Goal: Task Accomplishment & Management: Use online tool/utility

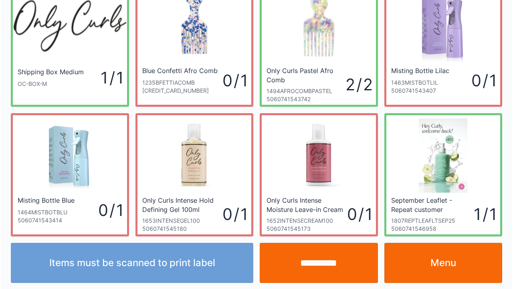
scroll to position [46, 0]
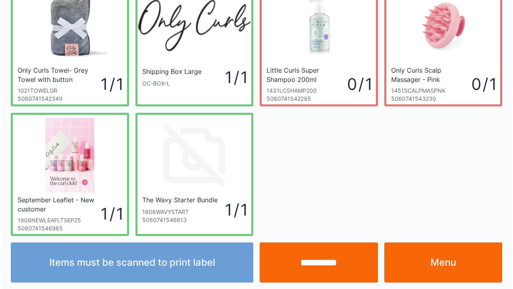
scroll to position [46, 0]
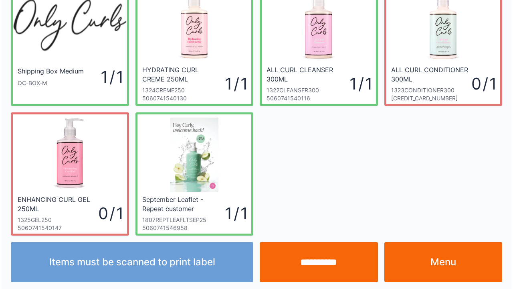
scroll to position [46, 0]
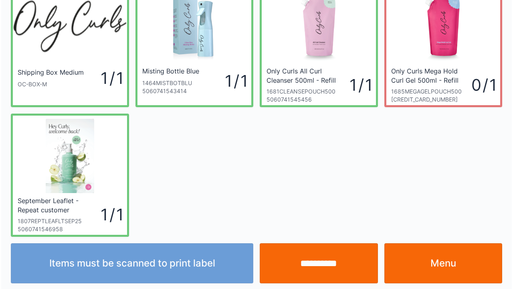
scroll to position [46, 0]
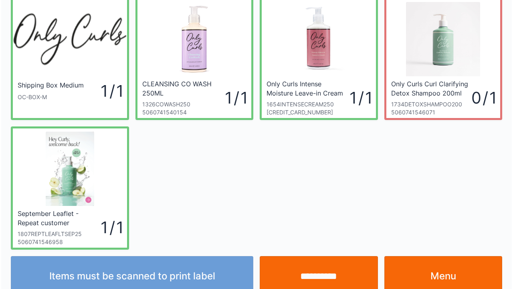
scroll to position [46, 0]
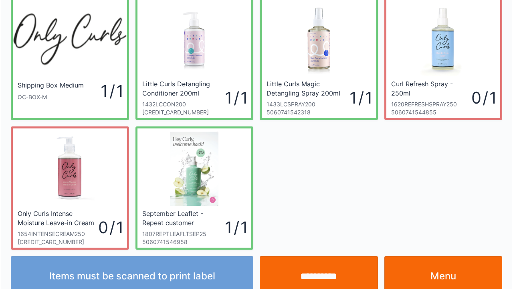
scroll to position [46, 0]
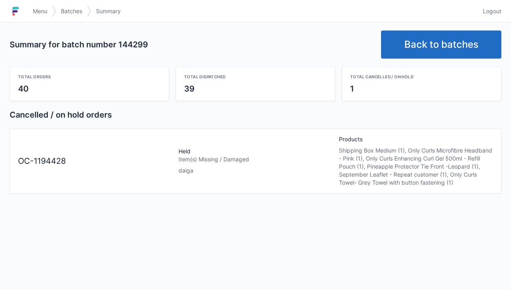
click at [29, 14] on link "Menu" at bounding box center [40, 11] width 24 height 14
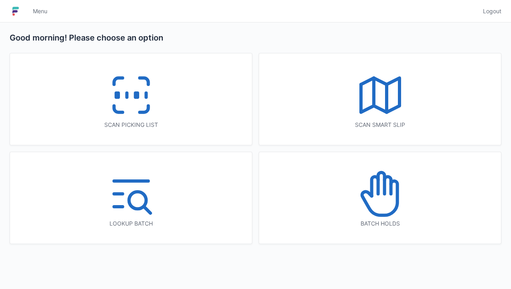
click at [389, 197] on icon at bounding box center [379, 193] width 51 height 51
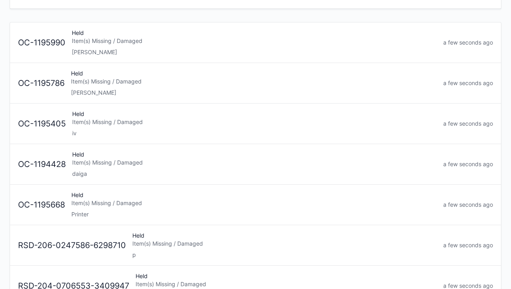
scroll to position [72, 0]
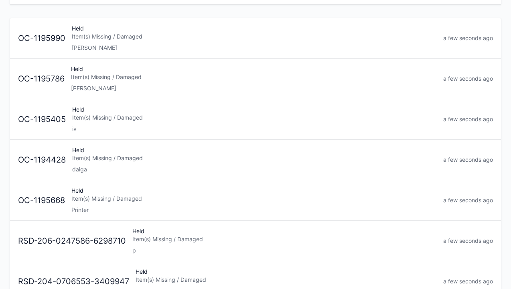
click at [93, 159] on div "Item(s) Missing / Damaged" at bounding box center [254, 158] width 364 height 8
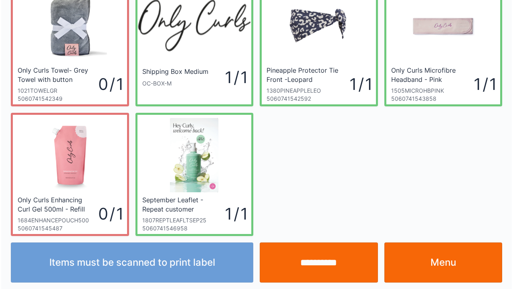
scroll to position [46, 0]
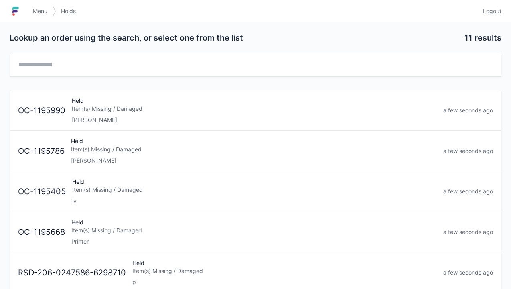
click at [40, 14] on span "Menu" at bounding box center [40, 11] width 14 height 8
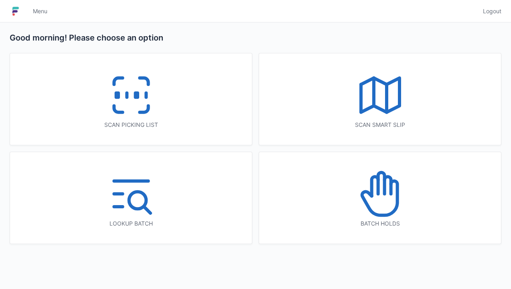
click at [140, 92] on icon at bounding box center [130, 94] width 51 height 51
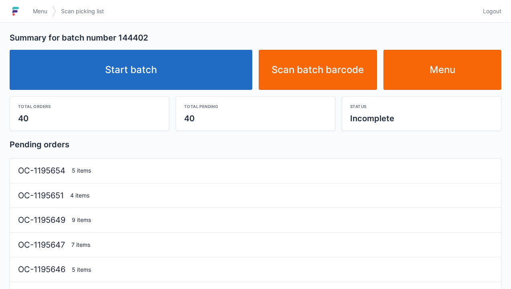
click at [132, 78] on link "Start batch" at bounding box center [131, 70] width 243 height 40
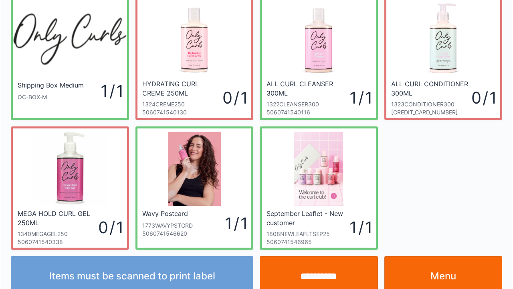
scroll to position [46, 0]
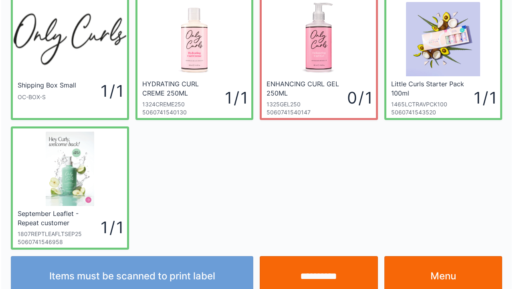
scroll to position [46, 0]
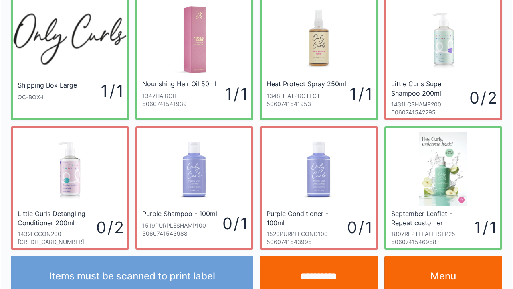
scroll to position [46, 0]
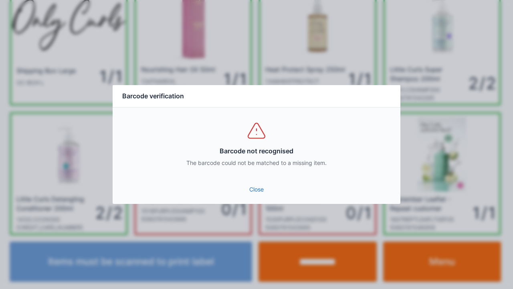
click at [255, 195] on link "Close" at bounding box center [256, 189] width 275 height 14
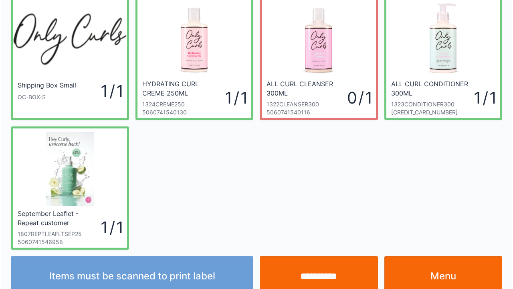
scroll to position [46, 0]
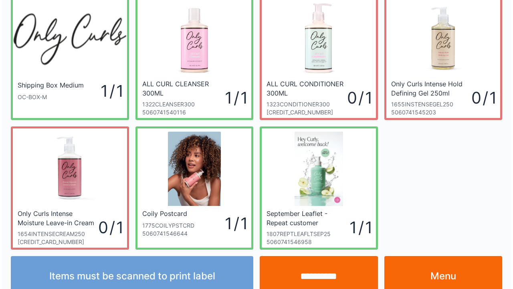
scroll to position [46, 0]
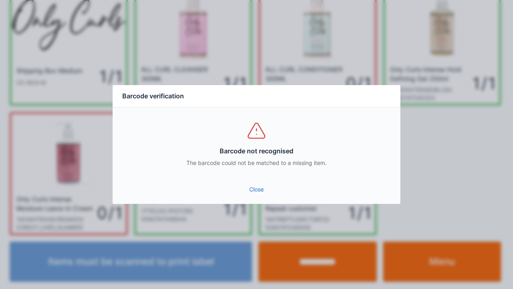
click at [255, 195] on link "Close" at bounding box center [256, 189] width 275 height 14
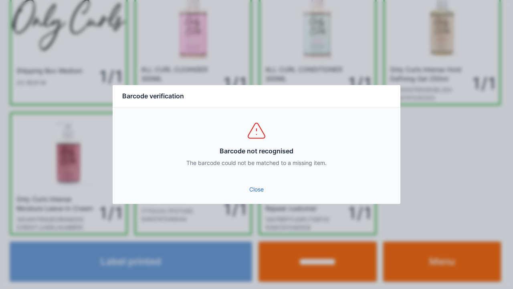
click at [251, 184] on link "Close" at bounding box center [256, 189] width 275 height 14
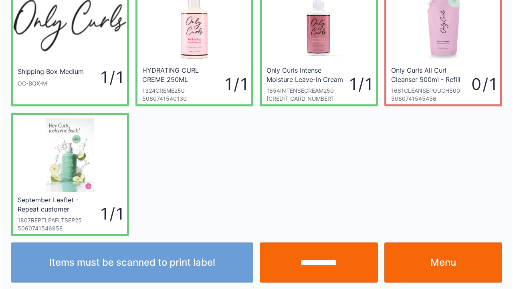
scroll to position [46, 0]
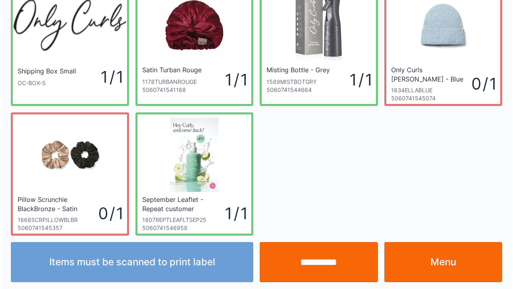
scroll to position [46, 0]
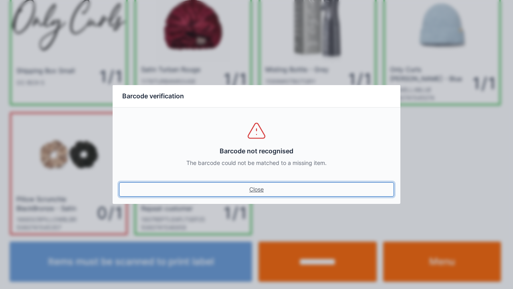
click at [263, 184] on link "Close" at bounding box center [256, 189] width 275 height 14
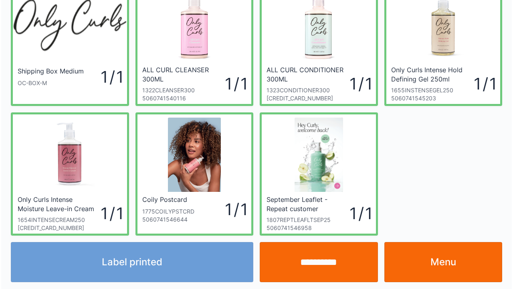
scroll to position [46, 0]
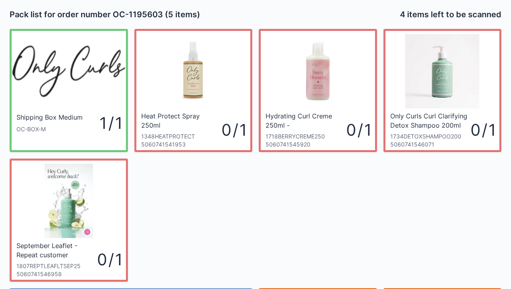
scroll to position [46, 0]
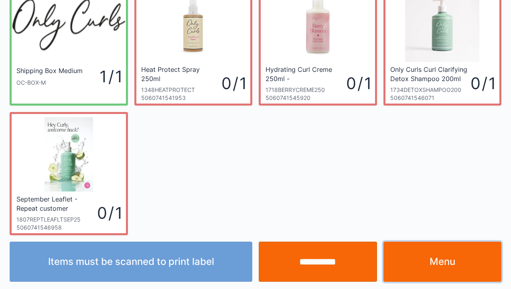
click at [439, 273] on link "Menu" at bounding box center [442, 261] width 118 height 40
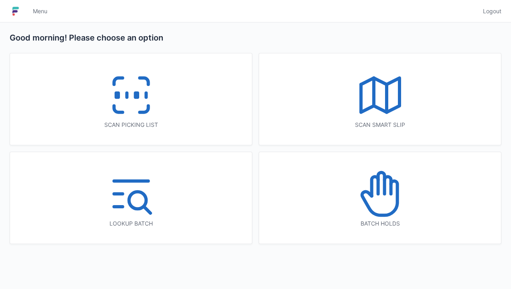
click at [129, 105] on icon at bounding box center [130, 94] width 51 height 51
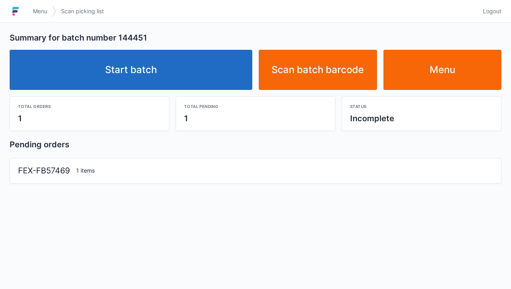
click at [132, 77] on link "Start batch" at bounding box center [131, 70] width 243 height 40
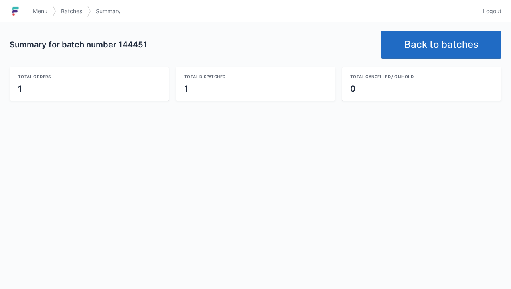
click at [420, 53] on link "Back to batches" at bounding box center [441, 44] width 120 height 28
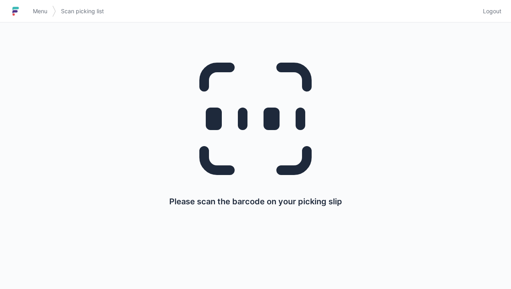
click at [243, 114] on line at bounding box center [243, 118] width 0 height 13
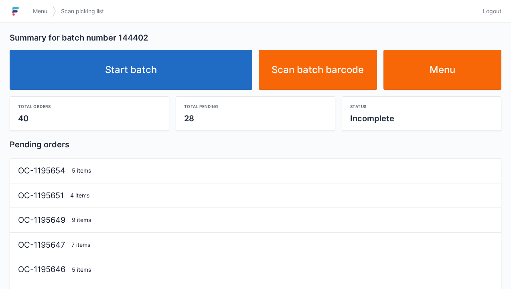
click at [165, 65] on link "Start batch" at bounding box center [131, 70] width 243 height 40
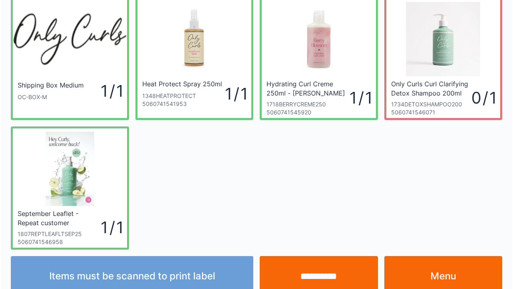
scroll to position [46, 0]
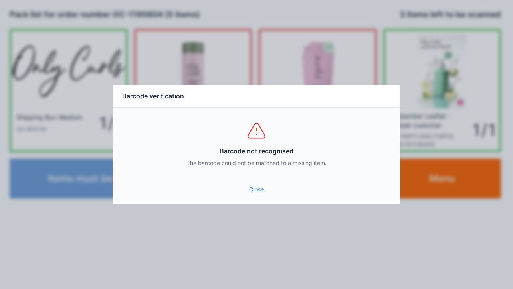
click at [247, 186] on link "Close" at bounding box center [256, 189] width 275 height 14
click at [266, 186] on link "Close" at bounding box center [256, 189] width 275 height 14
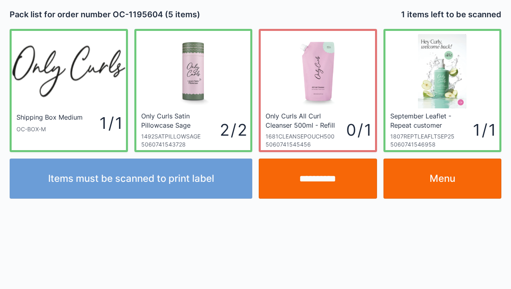
click at [311, 178] on input "**********" at bounding box center [318, 178] width 118 height 40
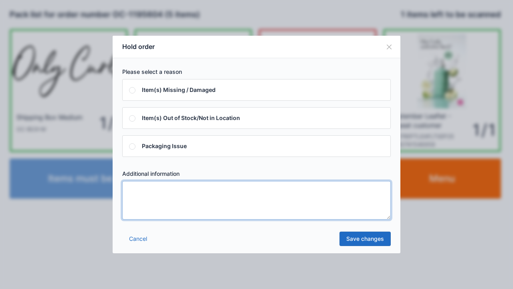
click at [133, 190] on textarea at bounding box center [256, 200] width 269 height 38
type textarea "*****"
click at [360, 241] on link "Save changes" at bounding box center [365, 238] width 51 height 14
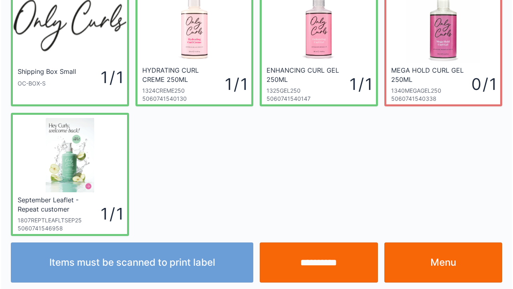
scroll to position [46, 0]
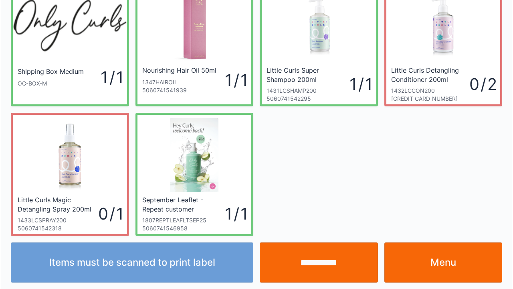
scroll to position [46, 0]
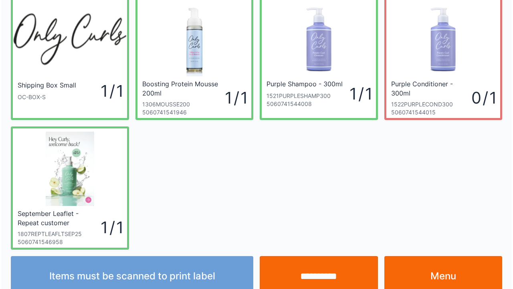
scroll to position [46, 0]
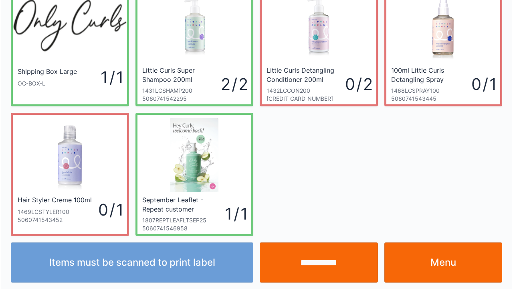
scroll to position [46, 0]
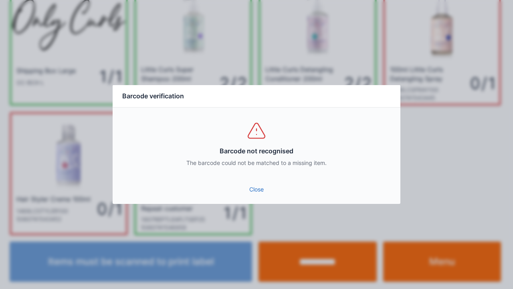
click at [256, 192] on link "Close" at bounding box center [256, 189] width 275 height 14
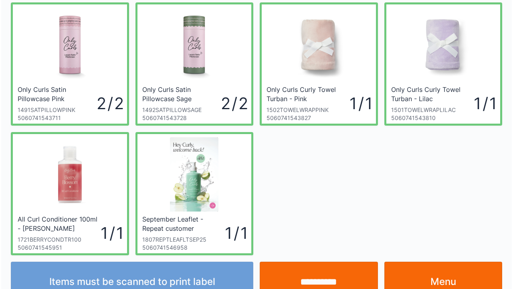
scroll to position [305, 0]
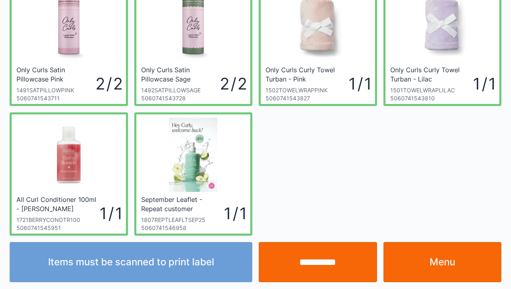
click at [304, 267] on input "**********" at bounding box center [318, 262] width 118 height 40
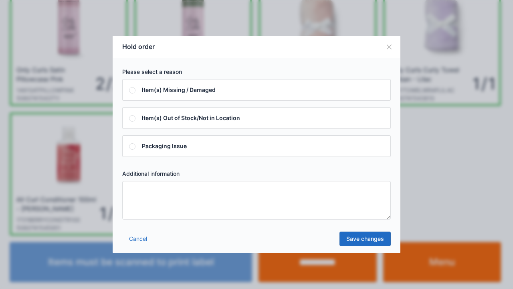
click at [141, 191] on textarea at bounding box center [256, 200] width 269 height 38
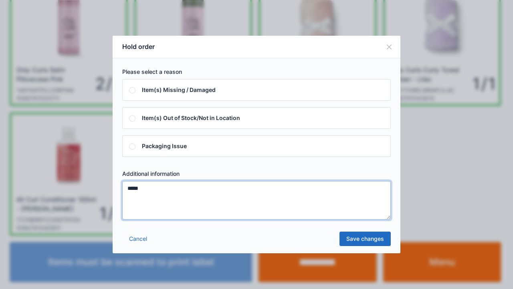
type textarea "*****"
click at [368, 242] on link "Save changes" at bounding box center [365, 238] width 51 height 14
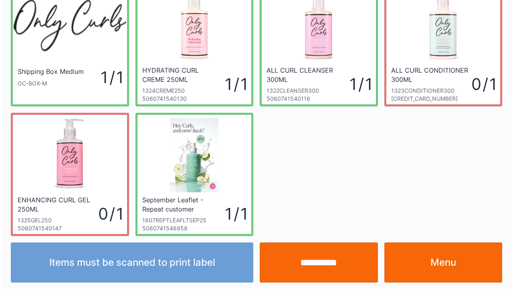
scroll to position [46, 0]
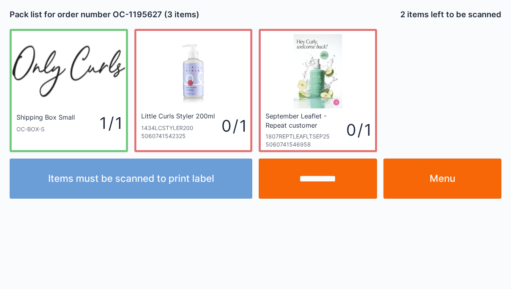
click at [447, 178] on link "Menu" at bounding box center [442, 178] width 118 height 40
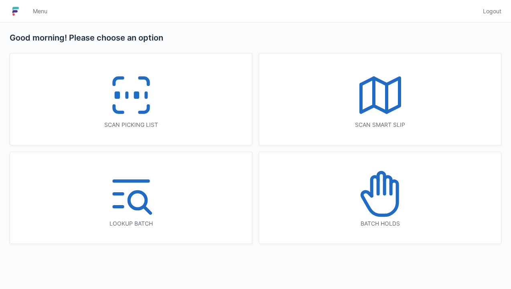
click at [375, 201] on icon at bounding box center [379, 193] width 51 height 51
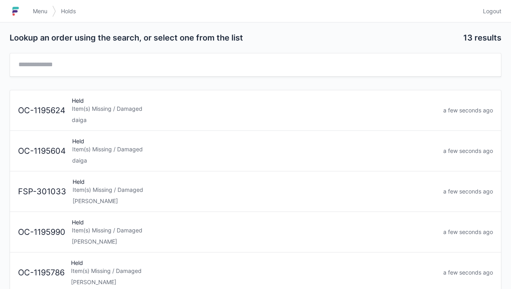
click at [96, 108] on div "Item(s) Missing / Damaged" at bounding box center [254, 109] width 365 height 8
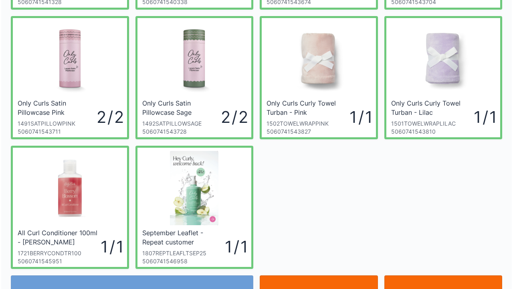
scroll to position [273, 0]
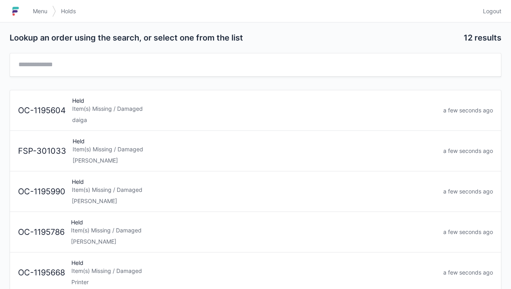
click at [91, 110] on div "Item(s) Missing / Damaged" at bounding box center [254, 109] width 364 height 8
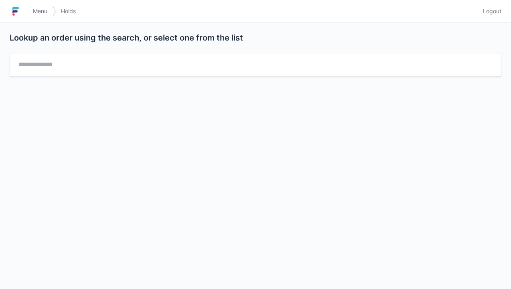
click at [33, 6] on link "Menu" at bounding box center [40, 11] width 24 height 14
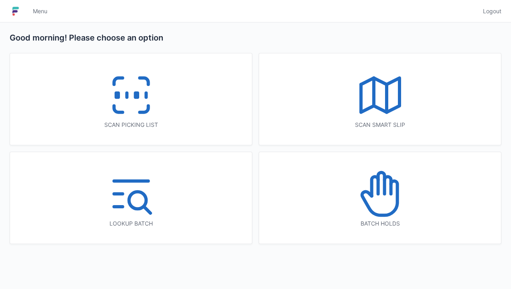
click at [20, 10] on img at bounding box center [16, 11] width 12 height 13
click at [111, 103] on icon at bounding box center [130, 94] width 51 height 51
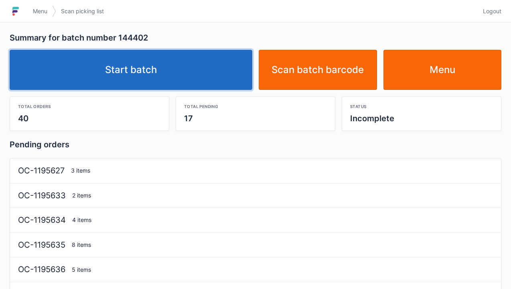
click at [111, 74] on link "Start batch" at bounding box center [131, 70] width 243 height 40
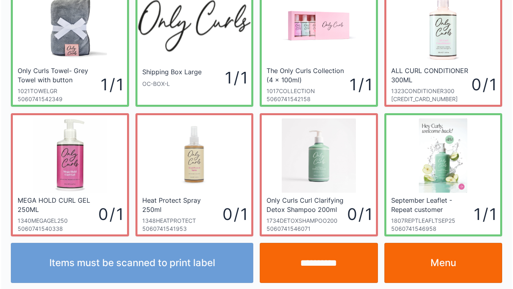
scroll to position [46, 0]
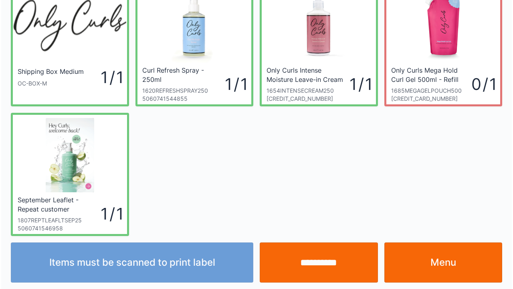
scroll to position [46, 0]
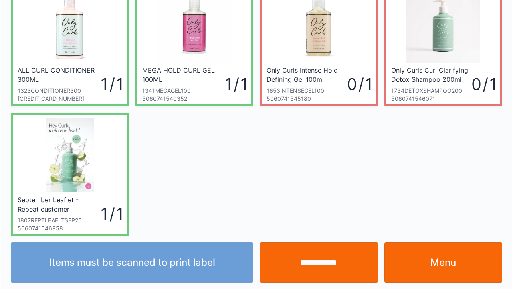
scroll to position [46, 0]
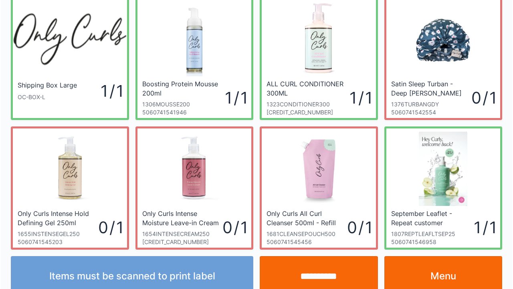
scroll to position [46, 0]
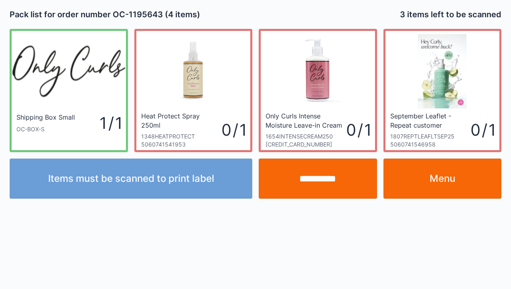
click at [434, 169] on link "Menu" at bounding box center [442, 178] width 118 height 40
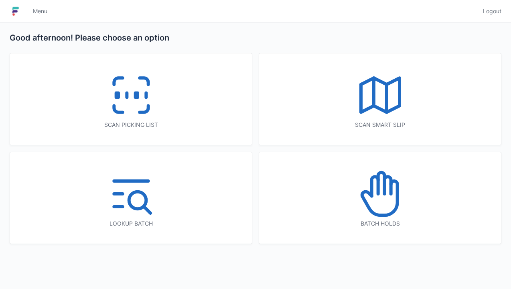
click at [128, 98] on icon at bounding box center [130, 94] width 51 height 51
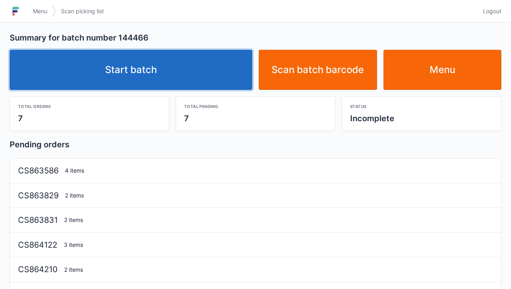
click at [153, 68] on link "Start batch" at bounding box center [131, 70] width 243 height 40
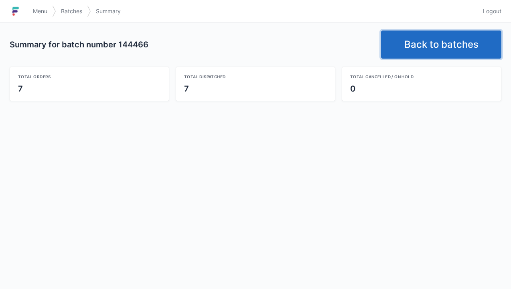
click at [425, 47] on link "Back to batches" at bounding box center [441, 44] width 120 height 28
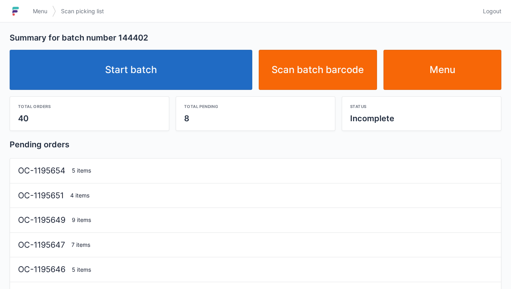
click at [120, 65] on link "Start batch" at bounding box center [131, 70] width 243 height 40
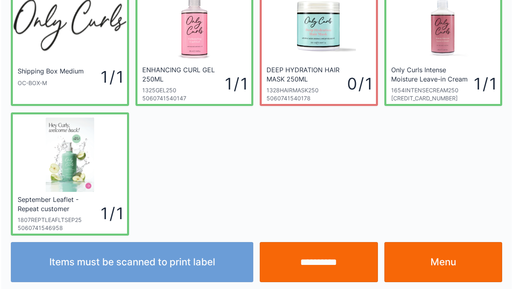
scroll to position [46, 0]
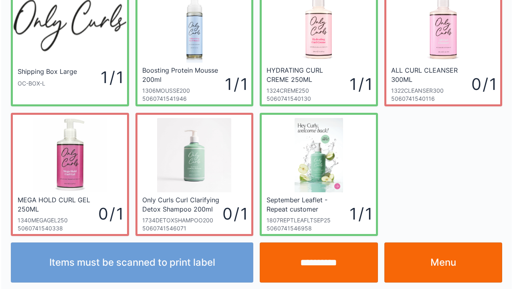
scroll to position [46, 0]
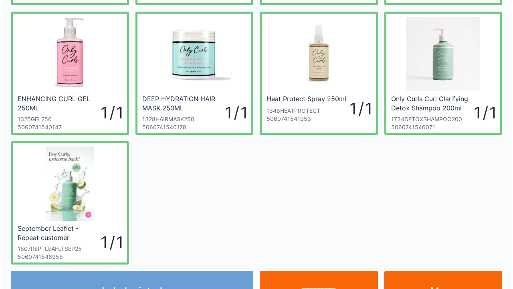
scroll to position [148, 0]
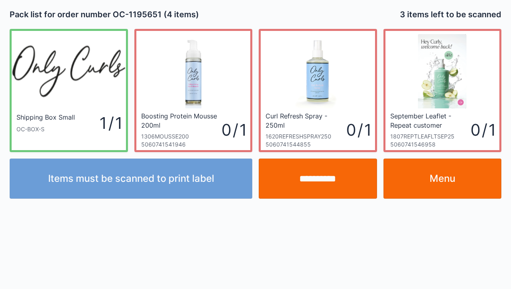
click at [434, 182] on link "Menu" at bounding box center [442, 178] width 118 height 40
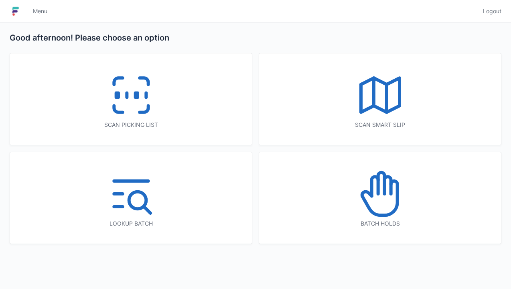
click at [130, 94] on icon at bounding box center [130, 94] width 51 height 51
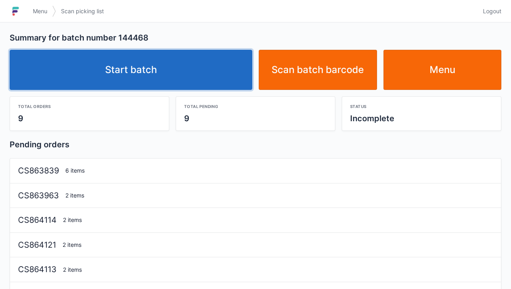
click at [154, 71] on link "Start batch" at bounding box center [131, 70] width 243 height 40
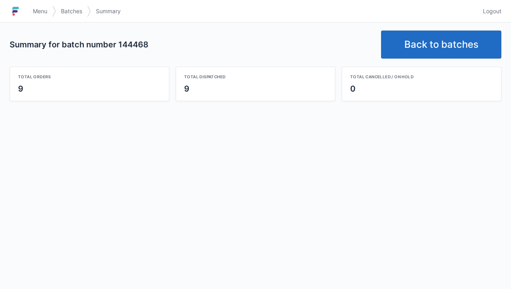
click at [414, 38] on link "Back to batches" at bounding box center [441, 44] width 120 height 28
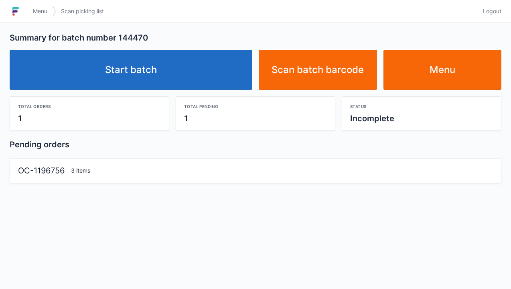
click at [116, 56] on link "Start batch" at bounding box center [131, 70] width 243 height 40
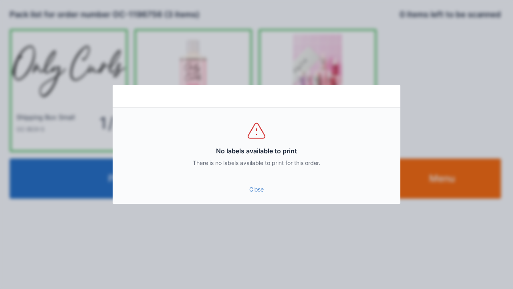
click at [246, 194] on link "Close" at bounding box center [256, 189] width 275 height 14
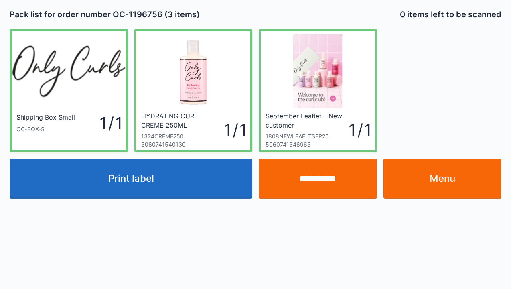
click at [121, 186] on button "Print label" at bounding box center [131, 178] width 243 height 40
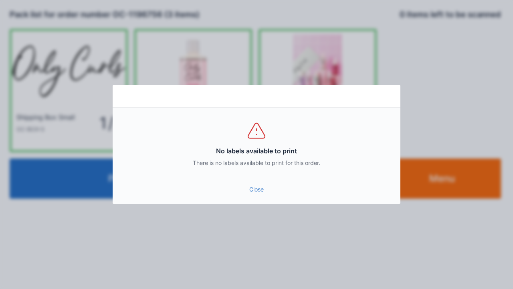
click at [253, 196] on link "Close" at bounding box center [256, 189] width 275 height 14
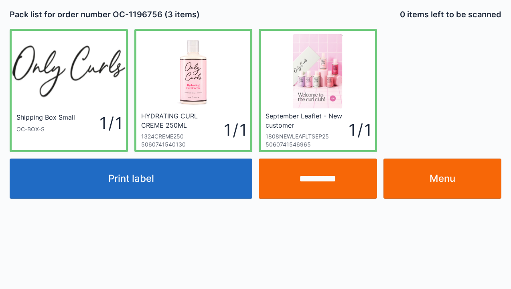
click at [325, 183] on input "**********" at bounding box center [318, 178] width 118 height 40
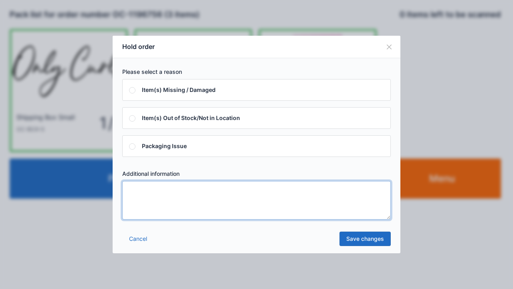
click at [138, 190] on textarea at bounding box center [256, 200] width 269 height 38
type textarea "*****"
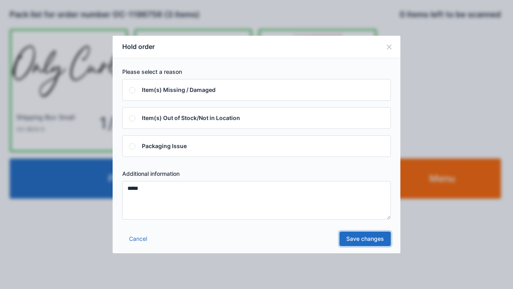
click at [360, 239] on link "Save changes" at bounding box center [365, 238] width 51 height 14
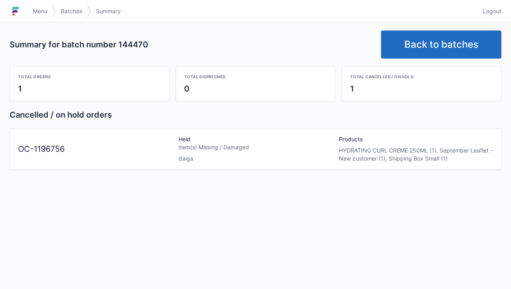
click at [425, 49] on link "Back to batches" at bounding box center [441, 44] width 120 height 28
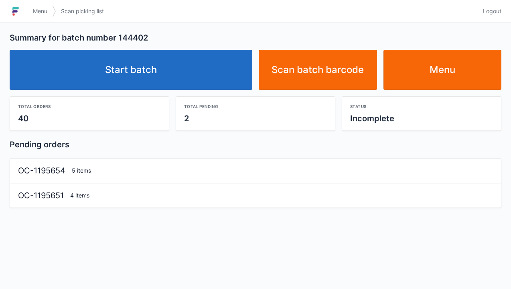
click at [130, 68] on link "Start batch" at bounding box center [131, 70] width 243 height 40
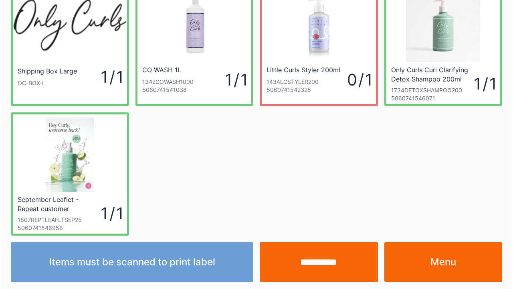
scroll to position [46, 0]
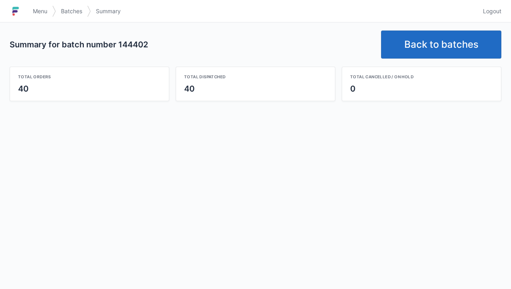
click at [431, 41] on link "Back to batches" at bounding box center [441, 44] width 120 height 28
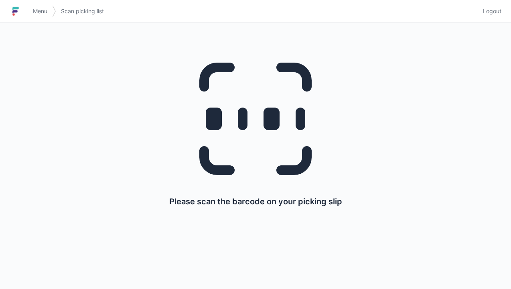
click at [20, 14] on img at bounding box center [16, 11] width 12 height 13
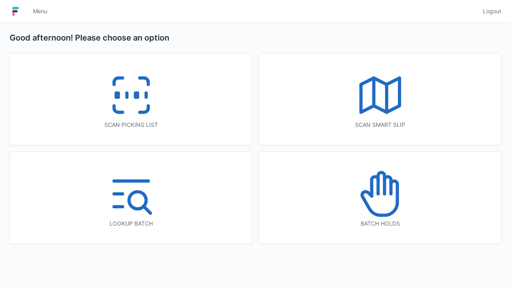
click at [127, 93] on line at bounding box center [127, 95] width 0 height 4
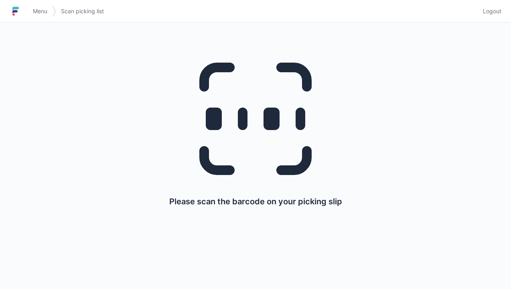
click at [38, 13] on span "Menu" at bounding box center [40, 11] width 14 height 8
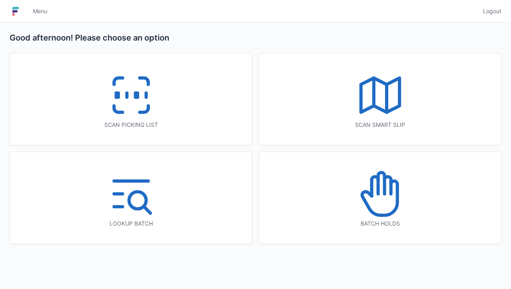
click at [383, 192] on icon at bounding box center [381, 182] width 6 height 21
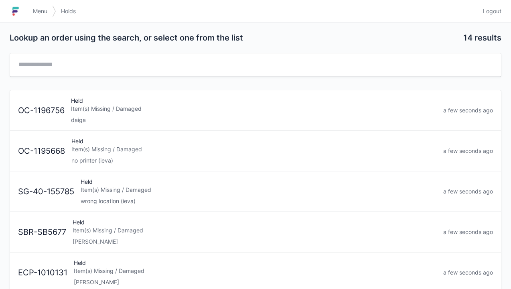
click at [109, 109] on div "Item(s) Missing / Damaged" at bounding box center [254, 109] width 366 height 8
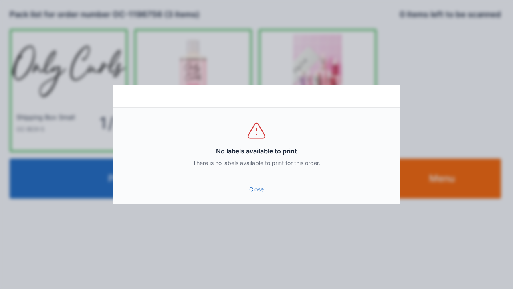
click at [250, 193] on link "Close" at bounding box center [256, 189] width 275 height 14
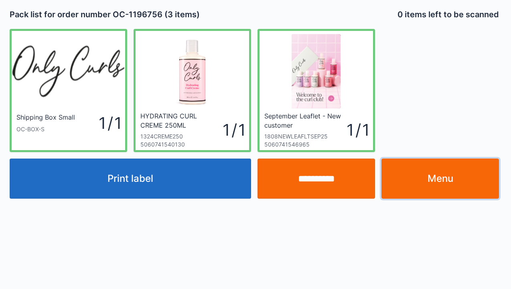
click at [458, 173] on link "Menu" at bounding box center [439, 178] width 117 height 40
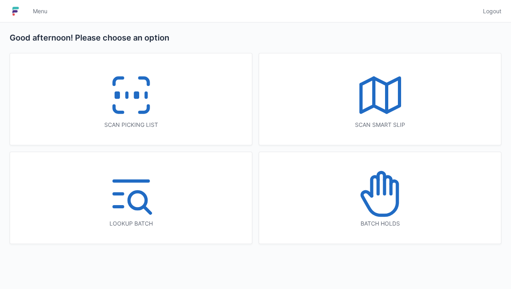
click at [375, 199] on icon at bounding box center [379, 193] width 51 height 51
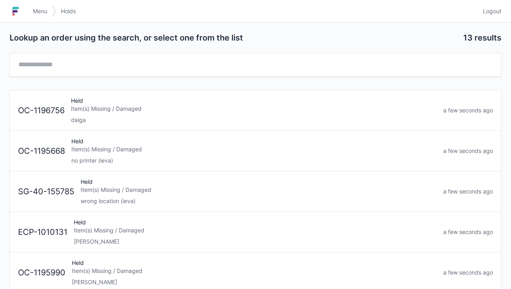
click at [102, 108] on div "Item(s) Missing / Damaged" at bounding box center [254, 109] width 366 height 8
click at [33, 14] on span "Menu" at bounding box center [40, 11] width 14 height 8
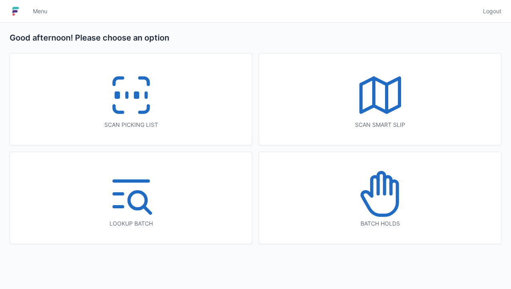
click at [130, 85] on icon at bounding box center [130, 94] width 51 height 51
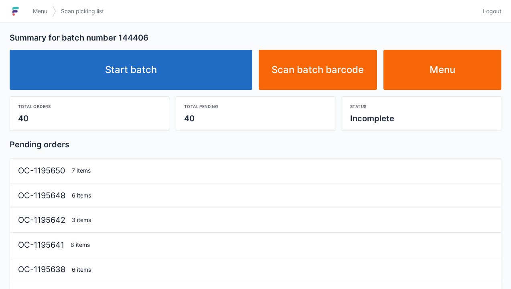
click at [140, 63] on link "Start batch" at bounding box center [131, 70] width 243 height 40
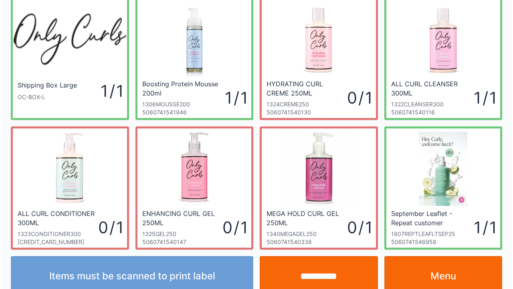
scroll to position [46, 0]
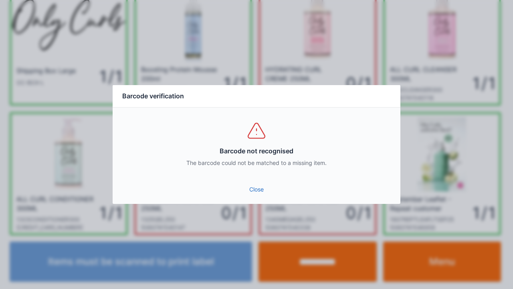
click at [256, 189] on link "Close" at bounding box center [256, 189] width 275 height 14
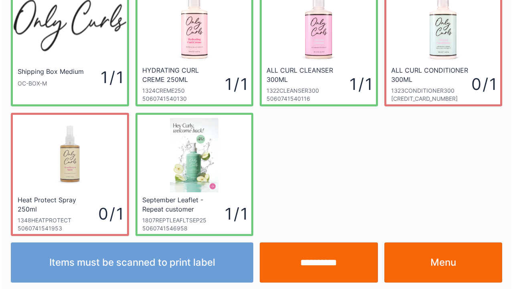
scroll to position [46, 0]
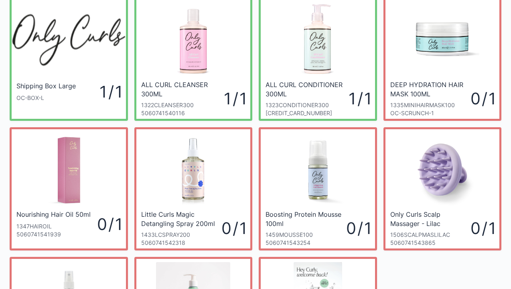
scroll to position [32, 0]
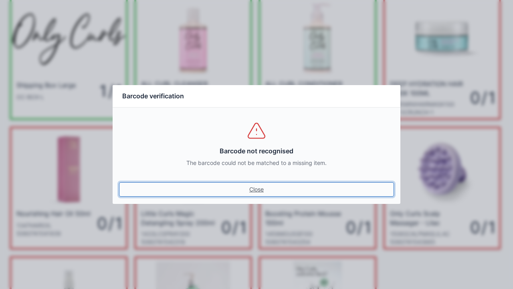
click at [259, 196] on link "Close" at bounding box center [256, 189] width 275 height 14
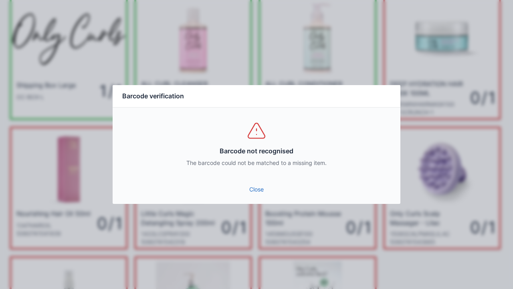
click at [245, 194] on link "Close" at bounding box center [256, 189] width 275 height 14
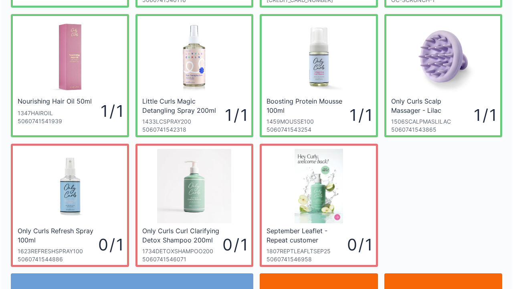
scroll to position [176, 0]
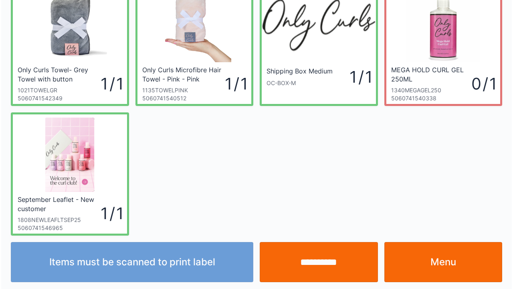
scroll to position [46, 0]
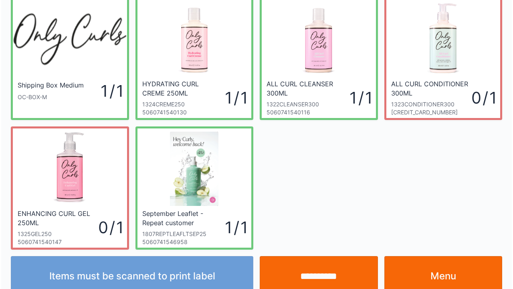
scroll to position [46, 0]
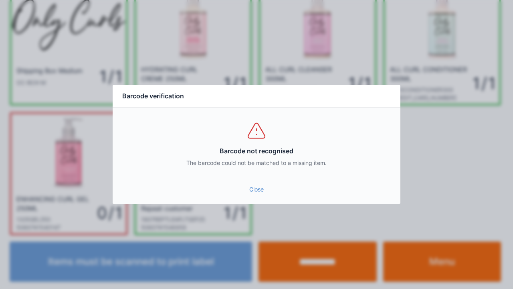
click at [269, 190] on link "Close" at bounding box center [256, 189] width 275 height 14
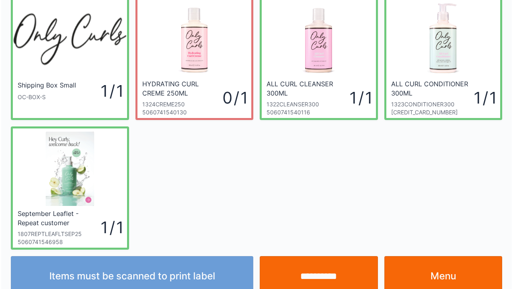
scroll to position [46, 0]
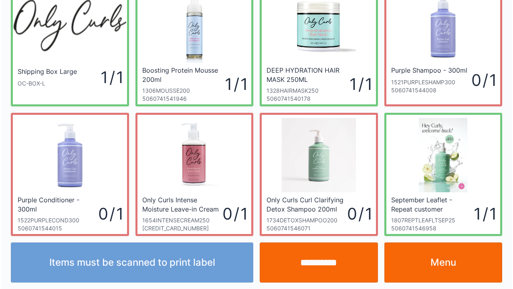
scroll to position [46, 0]
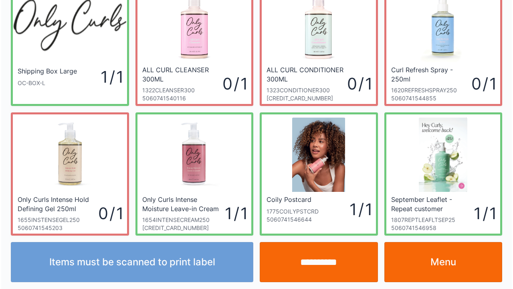
scroll to position [46, 0]
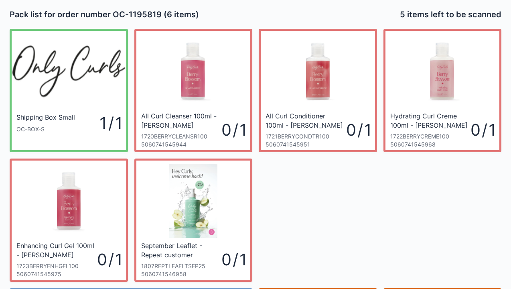
scroll to position [46, 0]
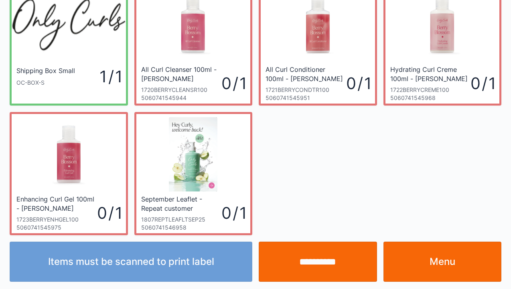
click at [449, 262] on link "Menu" at bounding box center [442, 261] width 118 height 40
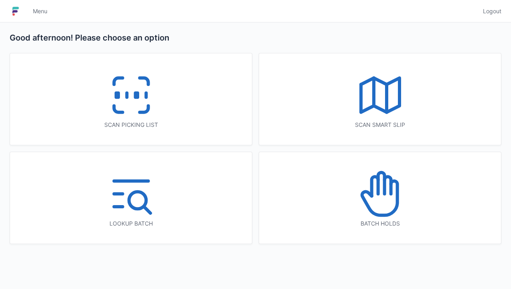
click at [369, 196] on icon at bounding box center [379, 193] width 51 height 51
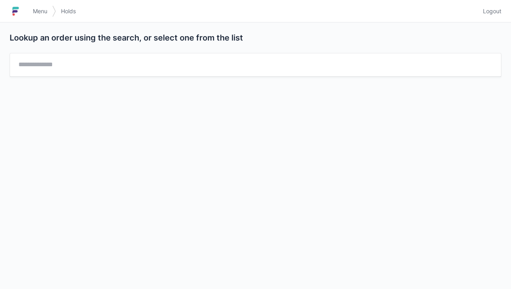
click at [35, 8] on span "Menu" at bounding box center [40, 11] width 14 height 8
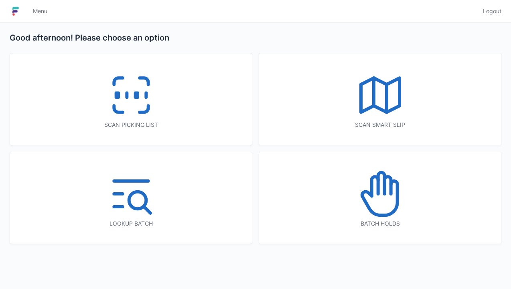
click at [123, 102] on icon at bounding box center [130, 94] width 51 height 51
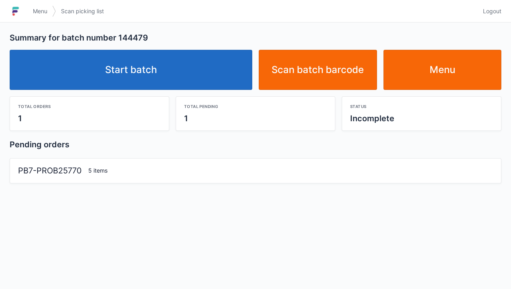
click at [142, 73] on link "Start batch" at bounding box center [131, 70] width 243 height 40
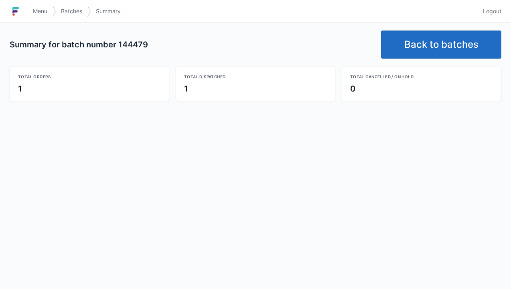
click at [417, 51] on link "Back to batches" at bounding box center [441, 44] width 120 height 28
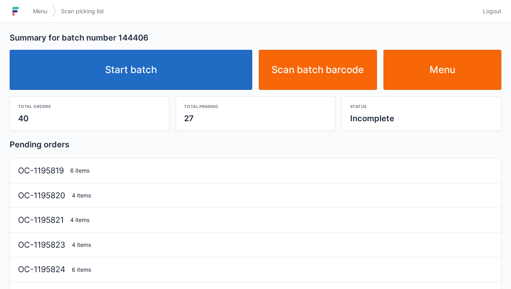
click at [130, 63] on link "Start batch" at bounding box center [131, 70] width 243 height 40
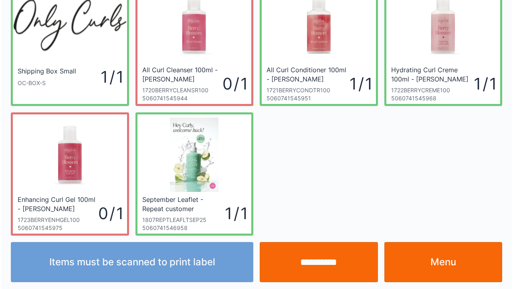
scroll to position [46, 0]
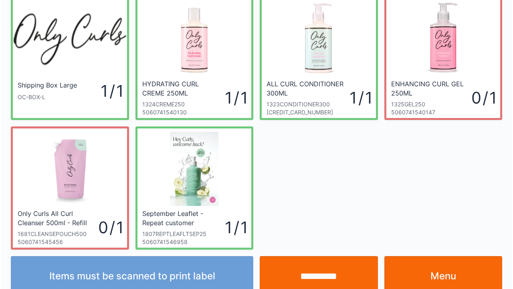
scroll to position [46, 0]
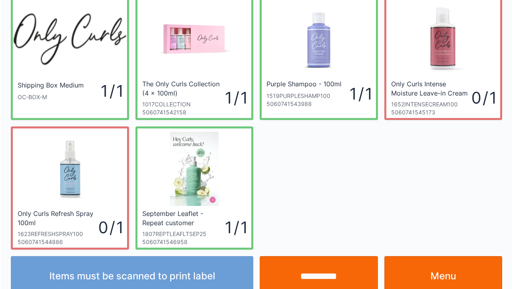
scroll to position [46, 0]
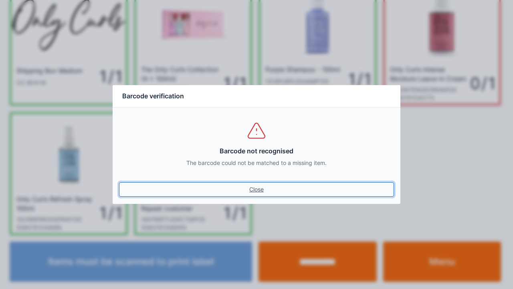
click at [250, 195] on link "Close" at bounding box center [256, 189] width 275 height 14
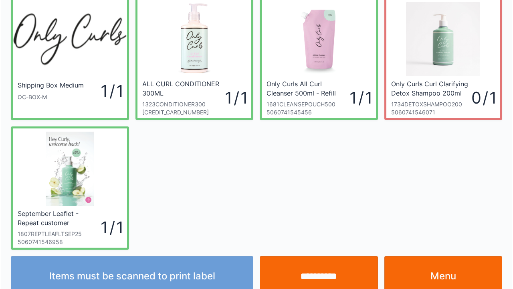
scroll to position [46, 0]
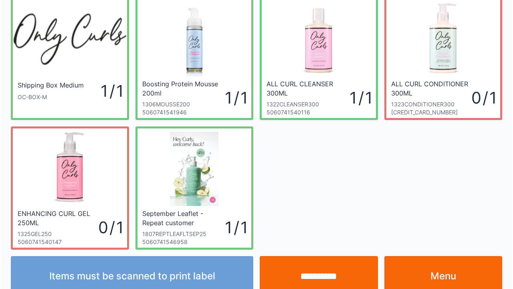
scroll to position [46, 0]
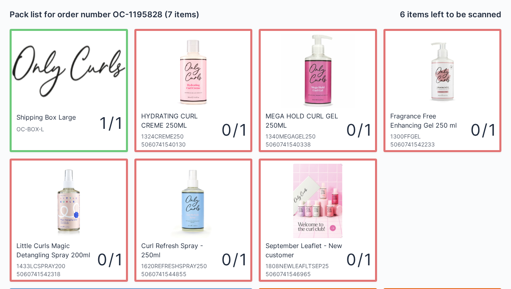
scroll to position [46, 0]
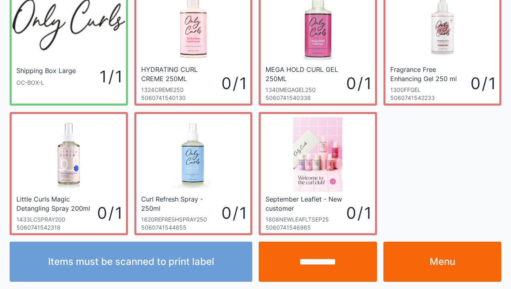
click at [431, 266] on link "Menu" at bounding box center [442, 261] width 118 height 40
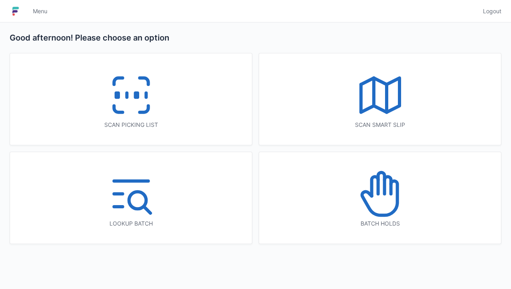
click at [117, 108] on icon at bounding box center [130, 94] width 51 height 51
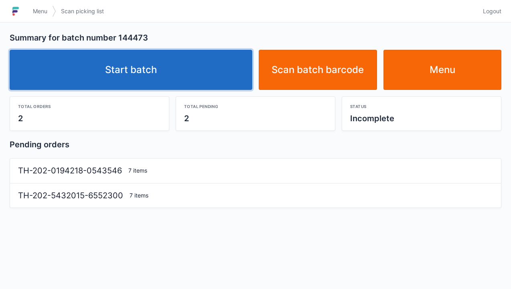
click at [154, 69] on link "Start batch" at bounding box center [131, 70] width 243 height 40
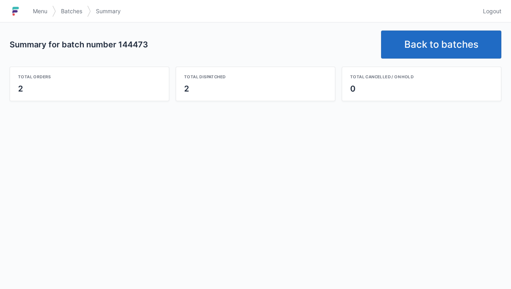
click at [430, 49] on link "Back to batches" at bounding box center [441, 44] width 120 height 28
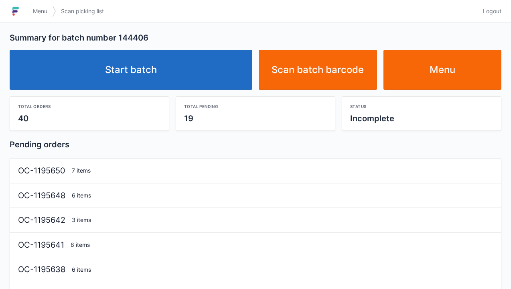
click at [151, 71] on link "Start batch" at bounding box center [131, 70] width 243 height 40
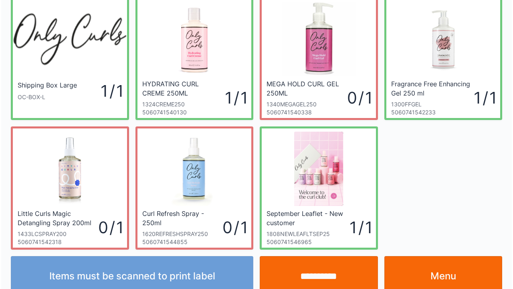
scroll to position [46, 0]
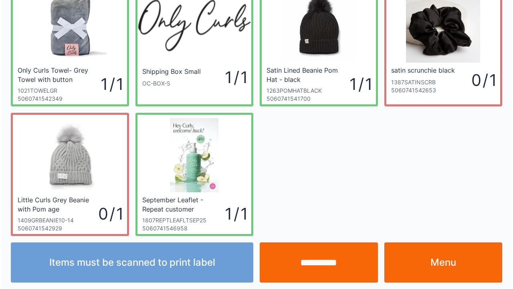
scroll to position [46, 0]
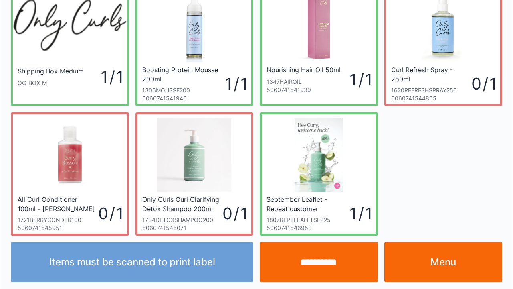
scroll to position [46, 0]
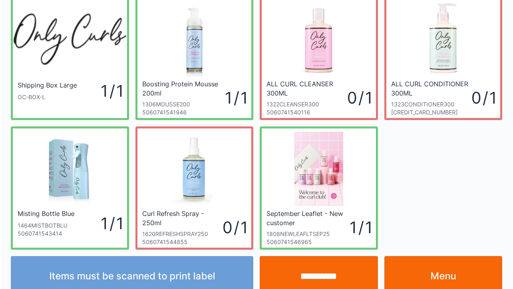
scroll to position [46, 0]
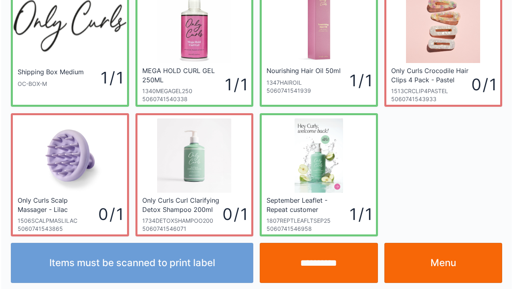
scroll to position [46, 0]
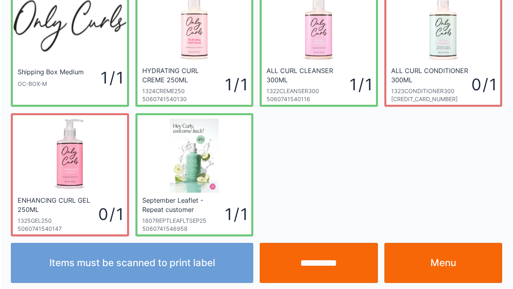
scroll to position [46, 0]
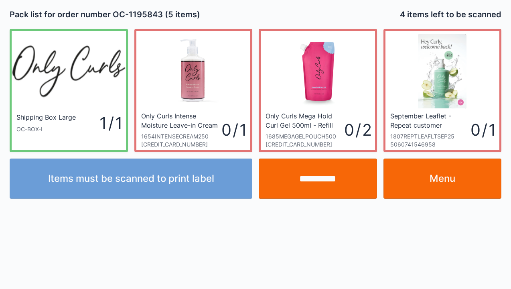
click at [439, 180] on link "Menu" at bounding box center [442, 178] width 118 height 40
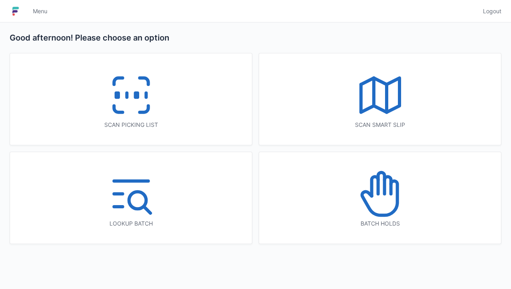
click at [127, 103] on icon at bounding box center [130, 94] width 51 height 51
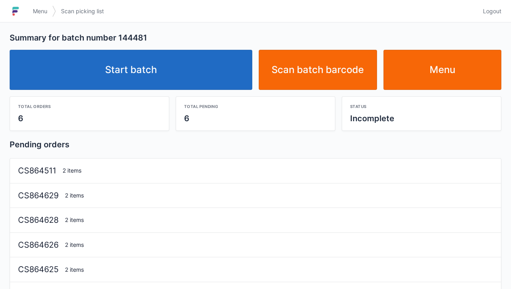
click at [158, 68] on link "Start batch" at bounding box center [131, 70] width 243 height 40
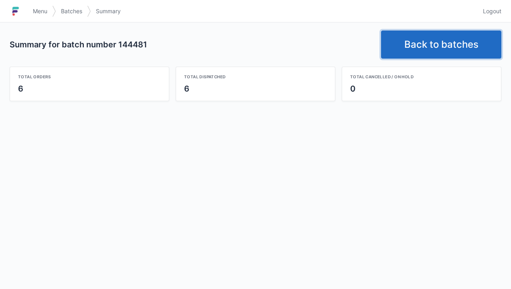
click at [433, 33] on link "Back to batches" at bounding box center [441, 44] width 120 height 28
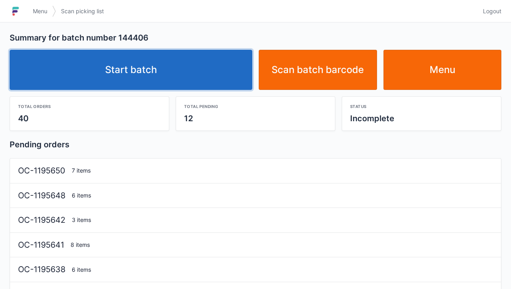
click at [137, 63] on link "Start batch" at bounding box center [131, 70] width 243 height 40
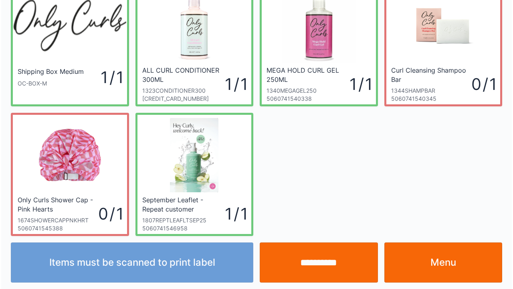
scroll to position [46, 0]
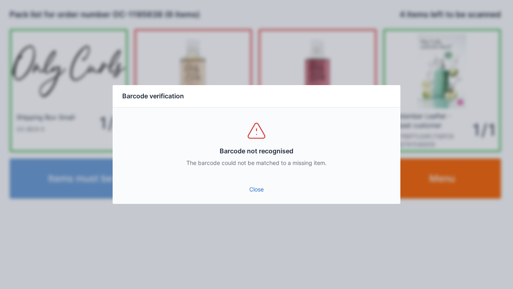
click at [261, 193] on link "Close" at bounding box center [256, 189] width 275 height 14
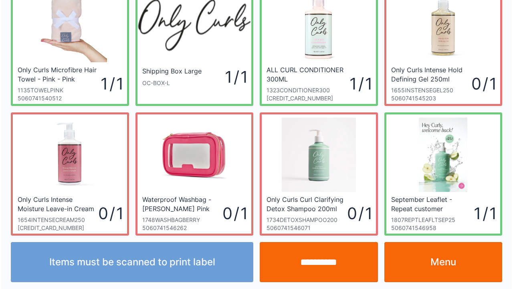
scroll to position [46, 0]
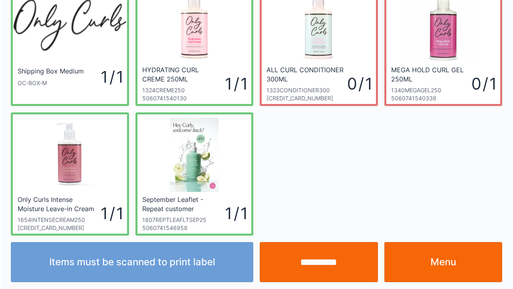
scroll to position [46, 0]
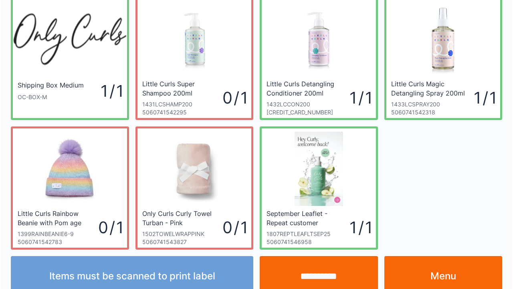
scroll to position [46, 0]
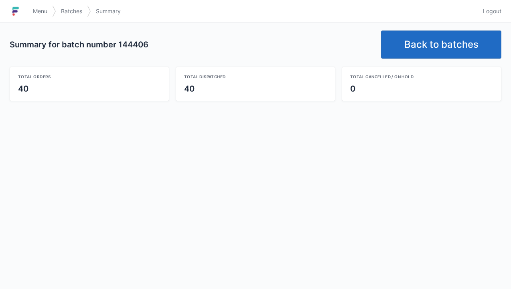
click at [424, 48] on link "Back to batches" at bounding box center [441, 44] width 120 height 28
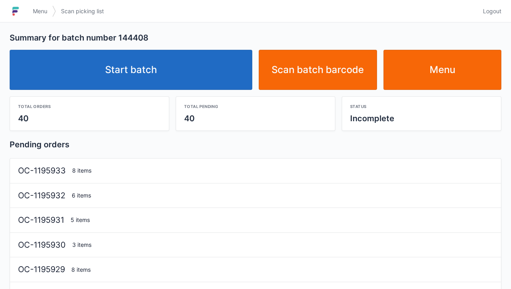
click at [125, 68] on link "Start batch" at bounding box center [131, 70] width 243 height 40
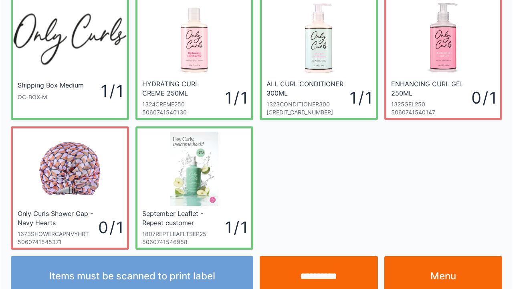
scroll to position [46, 0]
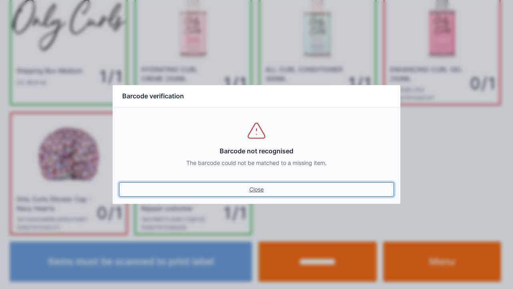
click at [255, 191] on link "Close" at bounding box center [256, 189] width 275 height 14
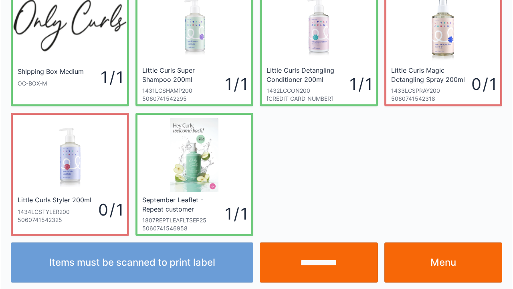
scroll to position [46, 0]
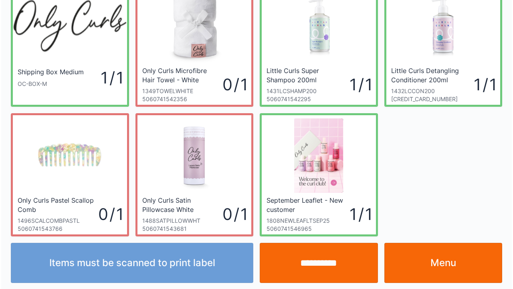
scroll to position [46, 0]
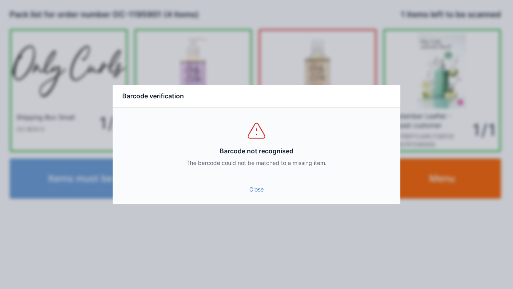
click at [260, 195] on link "Close" at bounding box center [256, 189] width 275 height 14
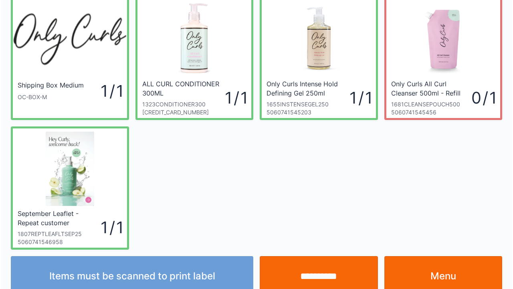
scroll to position [46, 0]
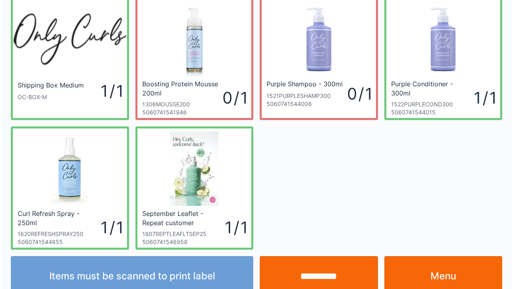
scroll to position [46, 0]
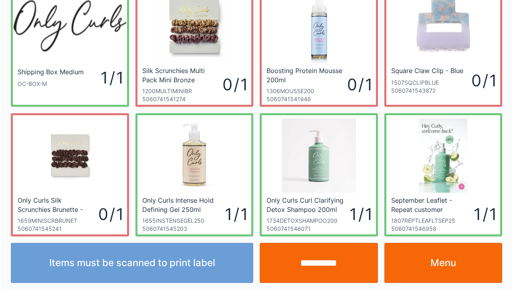
scroll to position [46, 0]
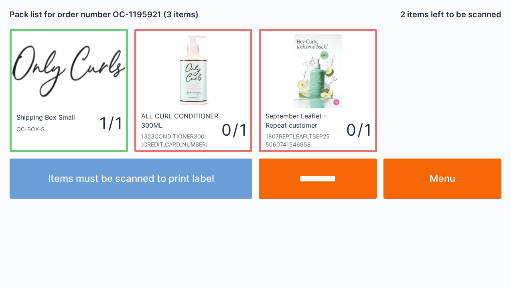
click at [459, 176] on link "Menu" at bounding box center [442, 178] width 118 height 40
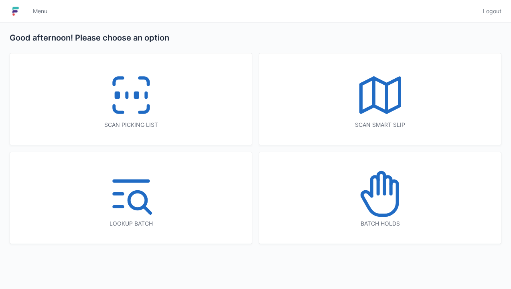
click at [143, 83] on icon at bounding box center [130, 94] width 51 height 51
